Goal: Information Seeking & Learning: Learn about a topic

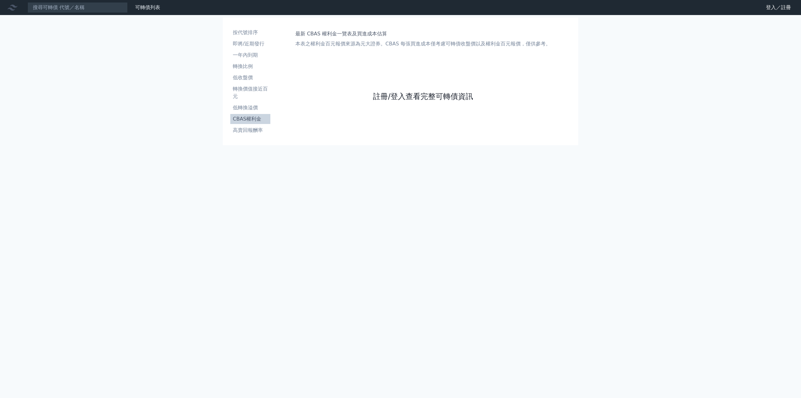
click at [430, 93] on link "註冊/登入查看完整可轉債資訊" at bounding box center [423, 96] width 100 height 10
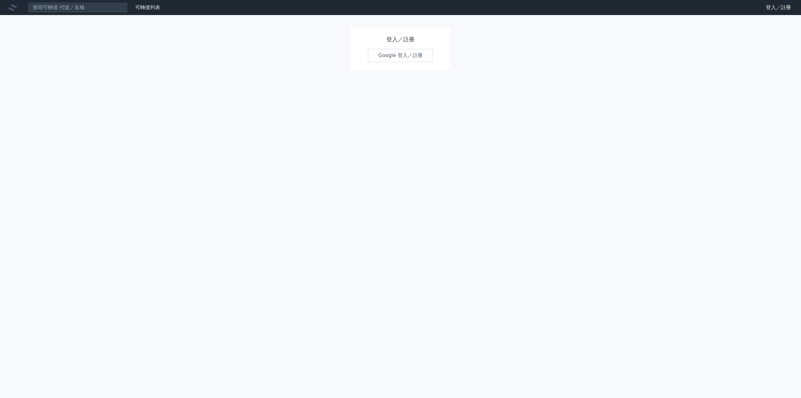
click at [381, 54] on link "Google 登入／註冊" at bounding box center [400, 55] width 65 height 13
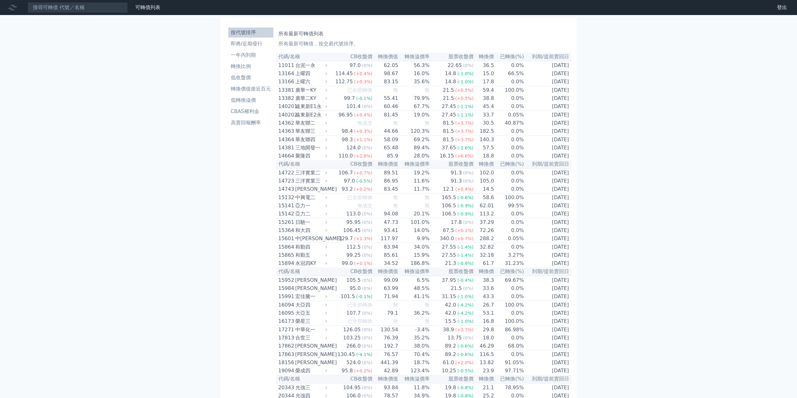
click at [248, 115] on li "CBAS權利金" at bounding box center [250, 112] width 45 height 8
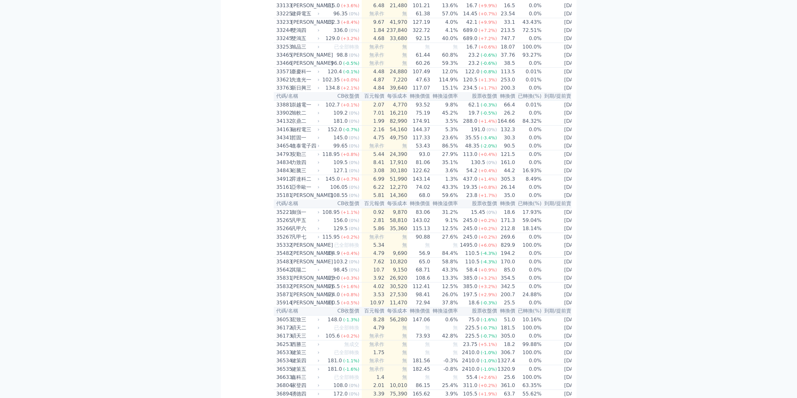
scroll to position [1145, 0]
click at [318, 6] on div "[PERSON_NAME]" at bounding box center [304, 3] width 27 height 8
